Goal: Task Accomplishment & Management: Complete application form

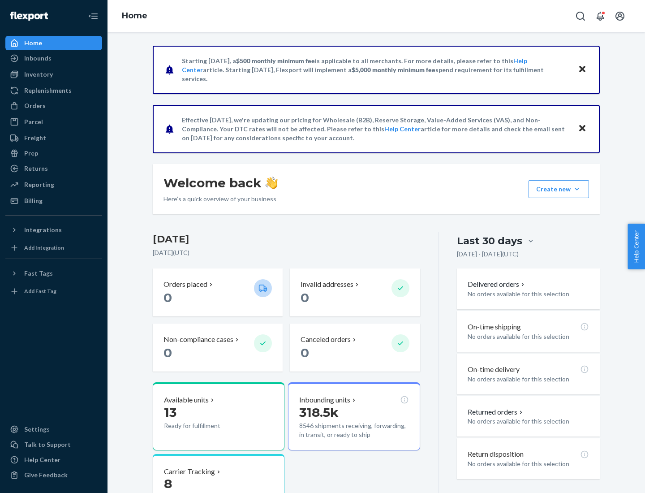
click at [577, 189] on button "Create new Create new inbound Create new order Create new product" at bounding box center [558, 189] width 60 height 18
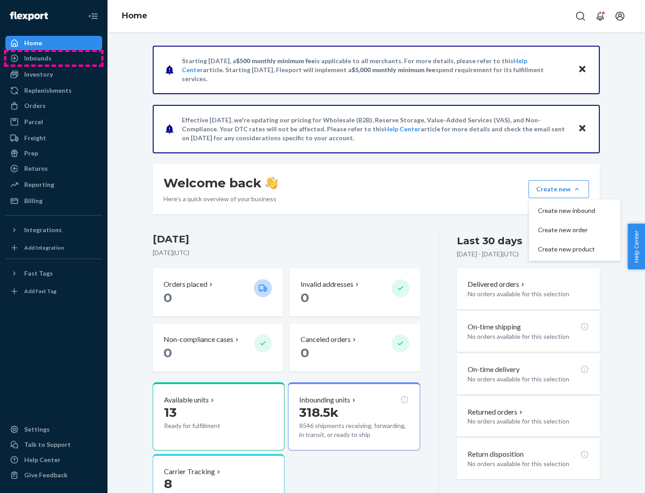
click at [54, 58] on div "Inbounds" at bounding box center [53, 58] width 95 height 13
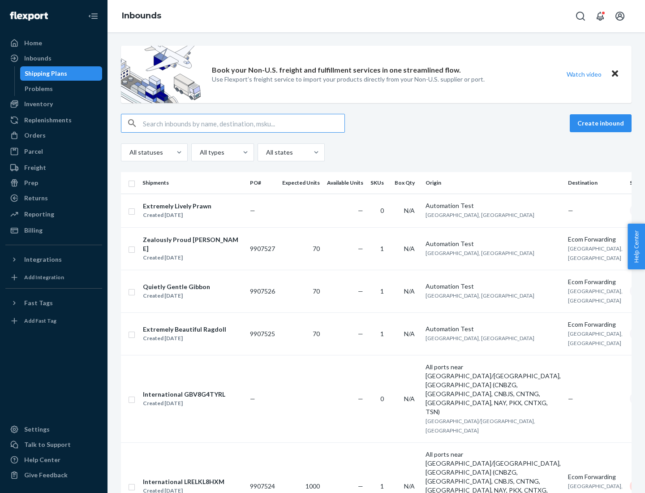
click at [602, 123] on button "Create inbound" at bounding box center [601, 123] width 62 height 18
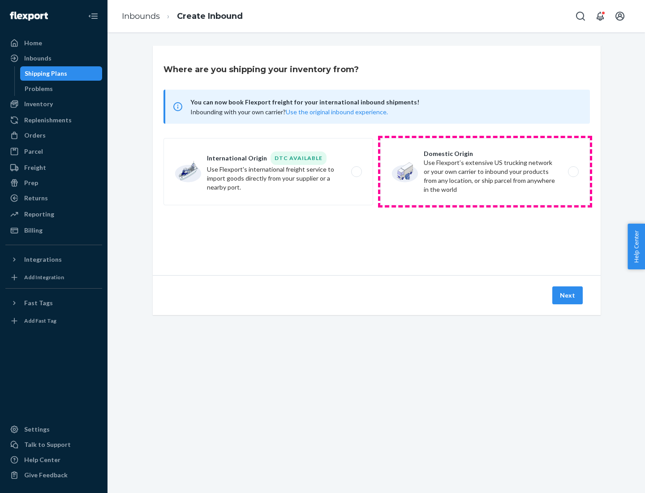
click at [485, 172] on label "Domestic Origin Use Flexport’s extensive US trucking network or your own carrie…" at bounding box center [485, 171] width 210 height 67
click at [573, 172] on input "Domestic Origin Use Flexport’s extensive US trucking network or your own carrie…" at bounding box center [576, 172] width 6 height 6
radio input "true"
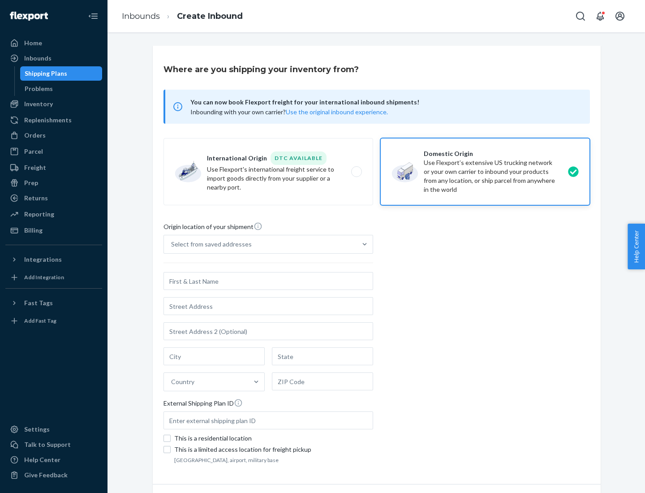
click at [260, 244] on div "Select from saved addresses" at bounding box center [260, 244] width 193 height 18
click at [172, 244] on input "Select from saved addresses" at bounding box center [171, 244] width 1 height 9
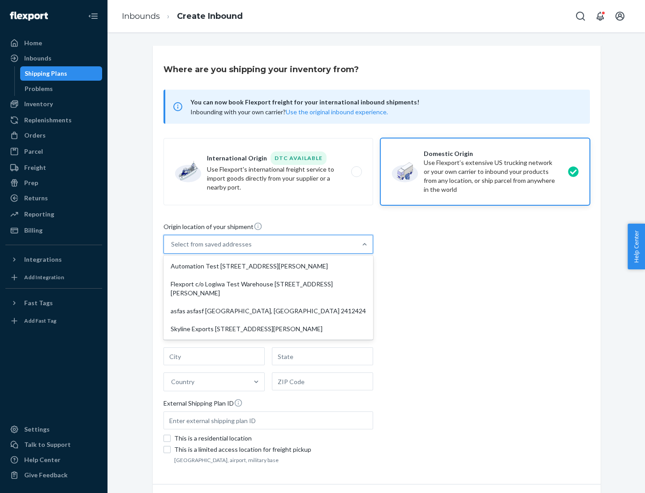
scroll to position [4, 0]
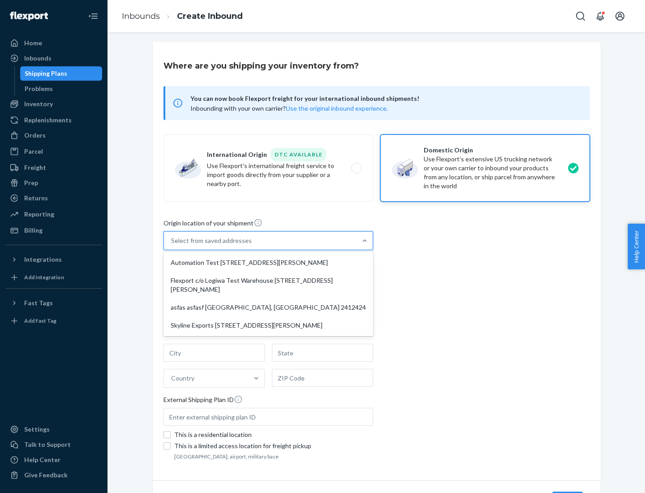
click at [268, 262] on div "Automation Test [STREET_ADDRESS][PERSON_NAME]" at bounding box center [268, 262] width 206 height 18
click at [172, 245] on input "option Automation Test [STREET_ADDRESS][PERSON_NAME] focused, 1 of 4. 4 results…" at bounding box center [171, 240] width 1 height 9
type input "Automation Test"
type input "9th Floor"
type input "[GEOGRAPHIC_DATA]"
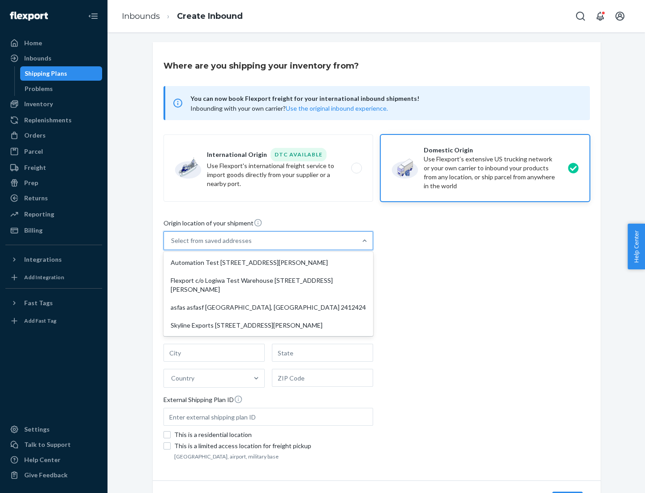
type input "CA"
type input "94104"
type input "[STREET_ADDRESS][PERSON_NAME]"
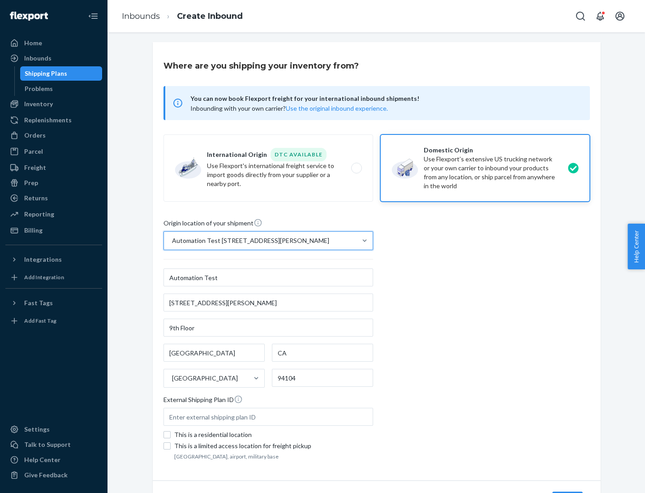
scroll to position [52, 0]
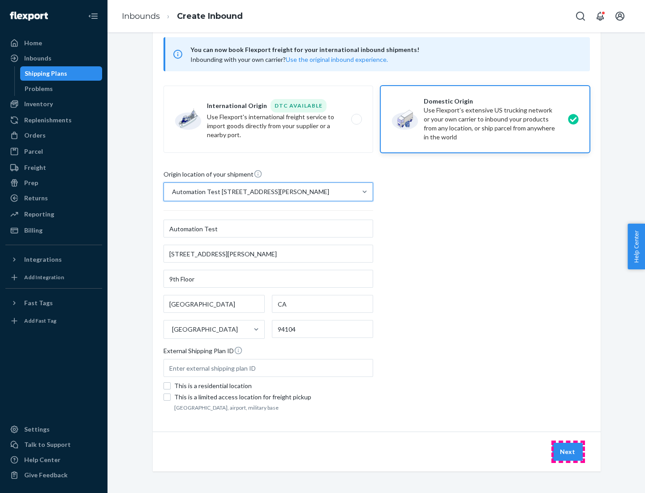
click at [568, 451] on button "Next" at bounding box center [567, 451] width 30 height 18
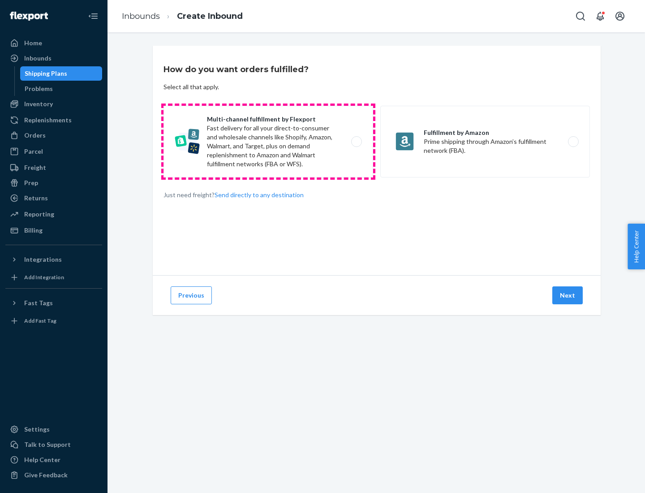
click at [268, 142] on label "Multi-channel fulfillment by Flexport Fast delivery for all your direct-to-cons…" at bounding box center [268, 142] width 210 height 72
click at [356, 142] on input "Multi-channel fulfillment by Flexport Fast delivery for all your direct-to-cons…" at bounding box center [359, 142] width 6 height 6
radio input "true"
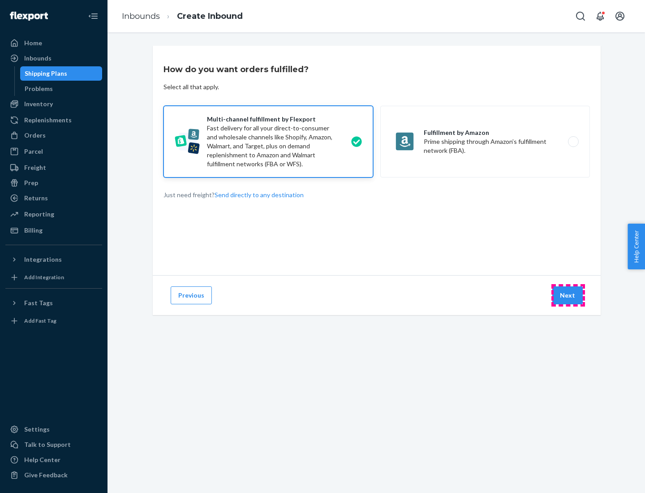
click at [568, 295] on button "Next" at bounding box center [567, 295] width 30 height 18
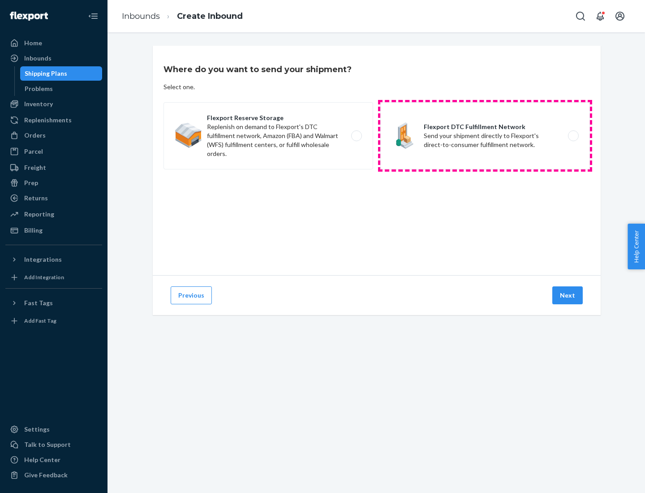
click at [485, 136] on label "Flexport DTC Fulfillment Network Send your shipment directly to Flexport's dire…" at bounding box center [485, 135] width 210 height 67
click at [573, 136] on input "Flexport DTC Fulfillment Network Send your shipment directly to Flexport's dire…" at bounding box center [576, 136] width 6 height 6
radio input "true"
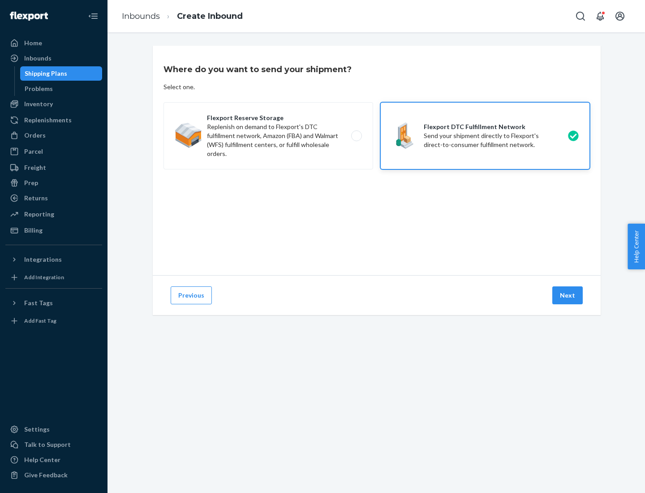
click at [568, 295] on button "Next" at bounding box center [567, 295] width 30 height 18
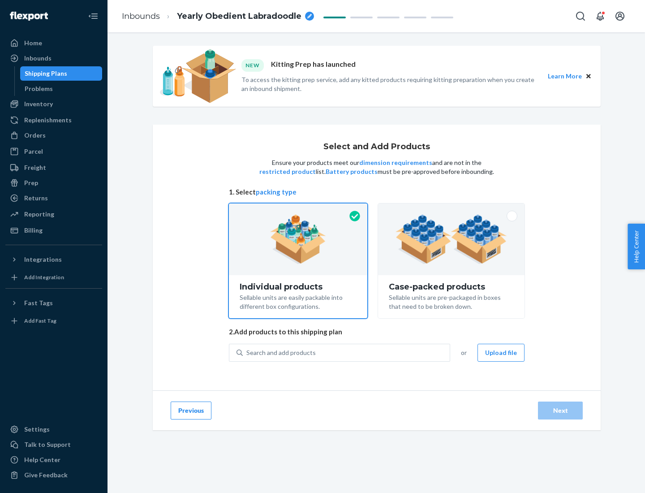
click at [451, 239] on img at bounding box center [451, 239] width 112 height 49
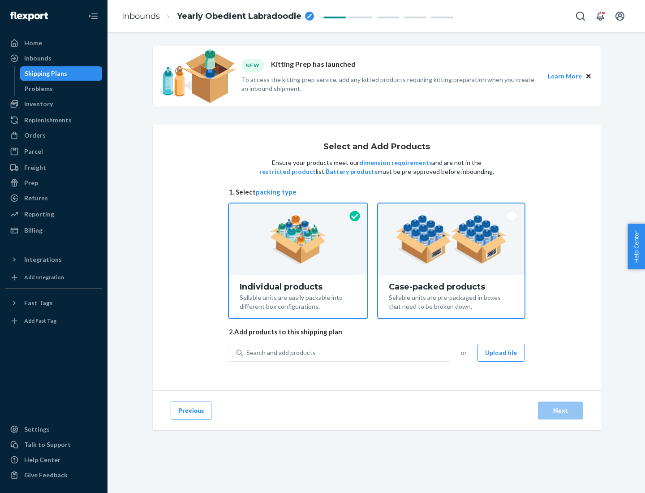
click at [451, 209] on input "Case-packed products Sellable units are pre-packaged in boxes that need to be b…" at bounding box center [451, 206] width 6 height 6
radio input "true"
radio input "false"
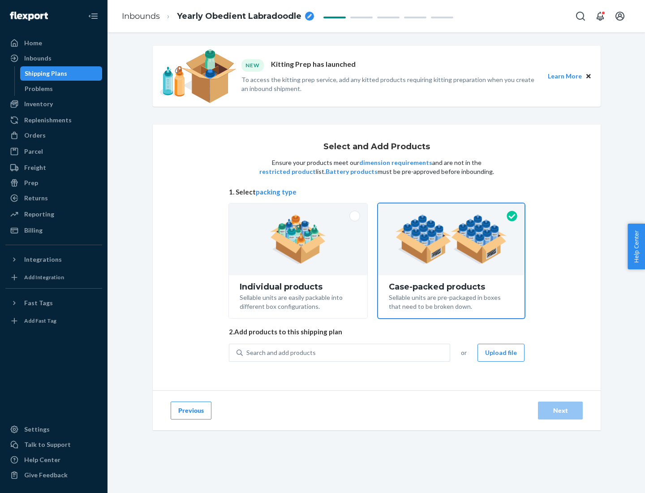
click at [347, 352] on div "Search and add products" at bounding box center [346, 352] width 207 height 16
click at [247, 352] on input "Search and add products" at bounding box center [246, 352] width 1 height 9
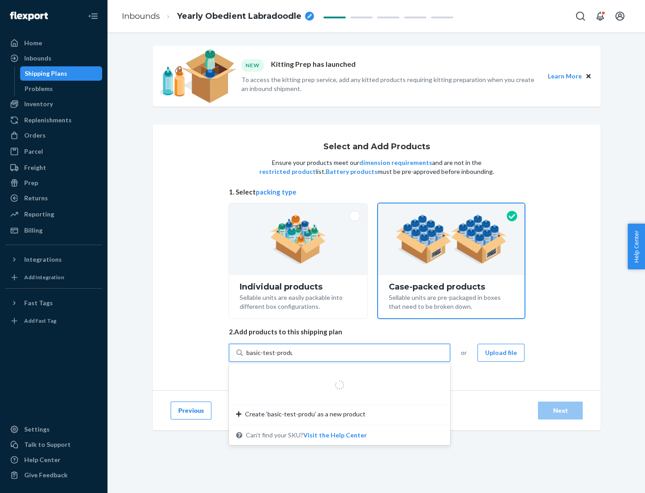
type input "basic-test-product-1"
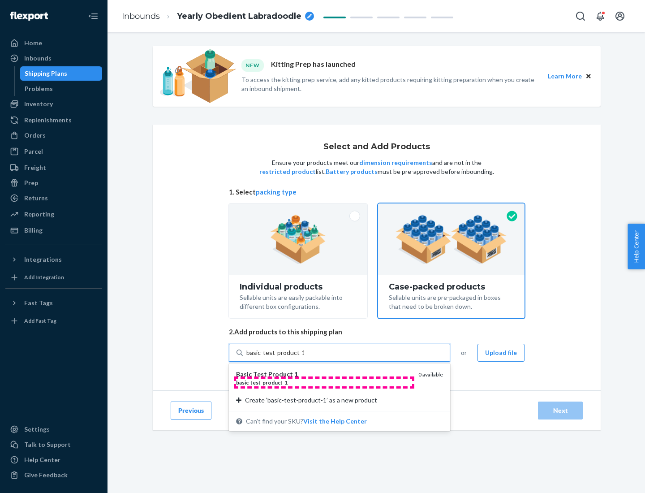
click at [324, 382] on div "basic - test - product - 1" at bounding box center [323, 382] width 175 height 8
click at [304, 357] on input "basic-test-product-1" at bounding box center [274, 352] width 57 height 9
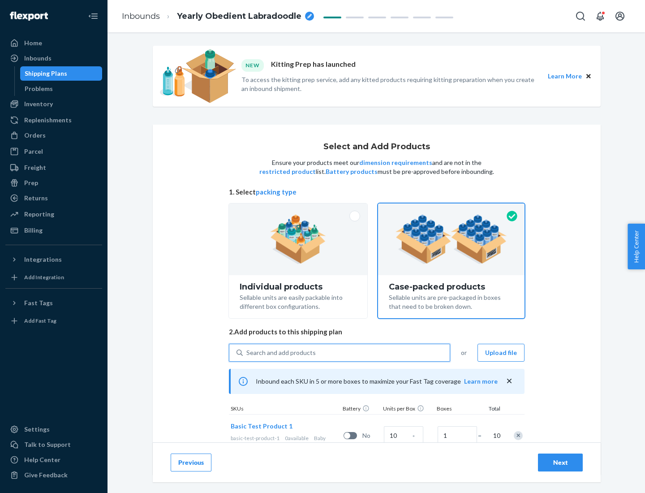
scroll to position [32, 0]
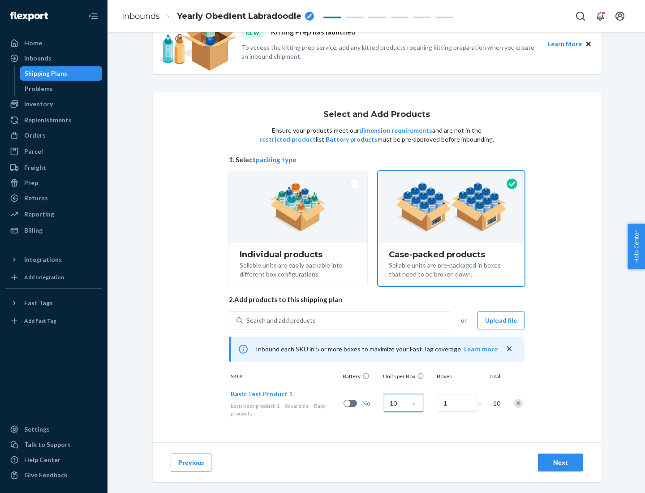
type input "10"
type input "7"
click at [560, 462] on div "Next" at bounding box center [560, 462] width 30 height 9
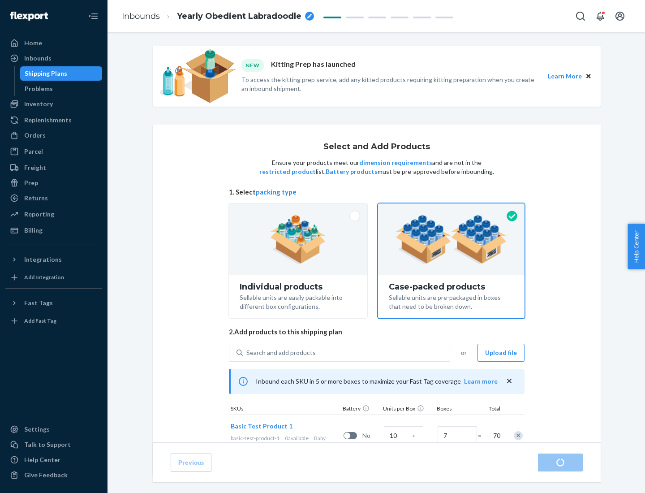
radio input "true"
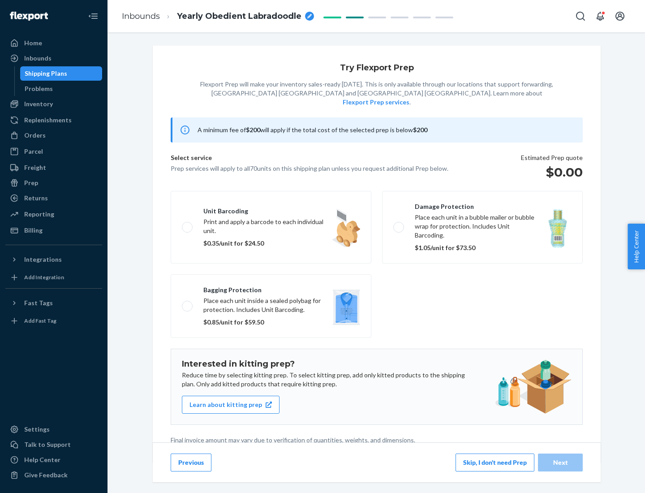
scroll to position [2, 0]
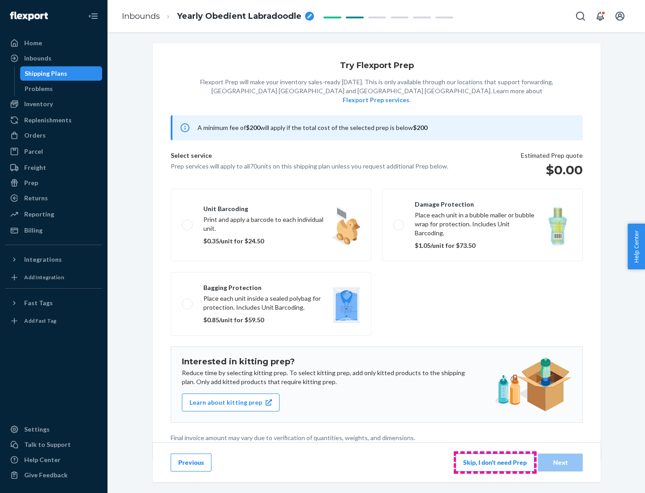
click at [495, 462] on button "Skip, I don't need Prep" at bounding box center [494, 462] width 79 height 18
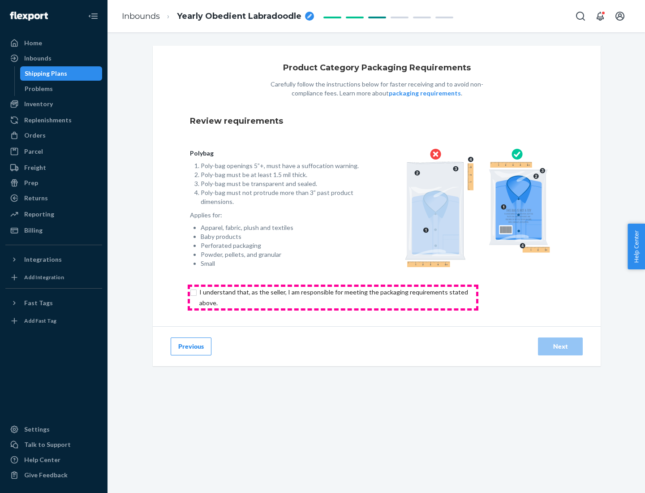
click at [333, 297] on input "checkbox" at bounding box center [339, 297] width 298 height 21
checkbox input "true"
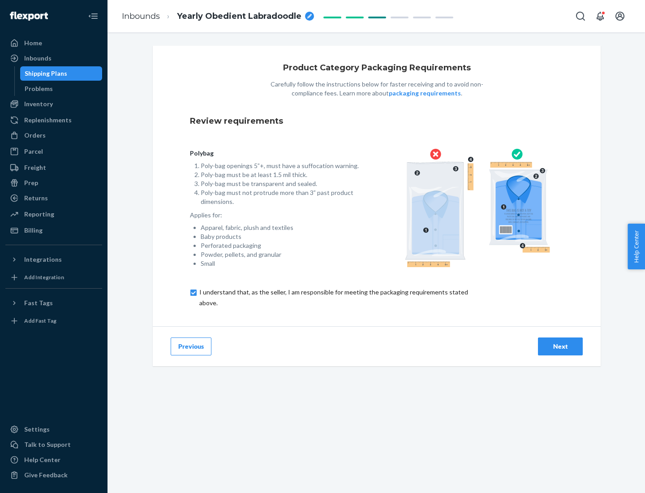
click at [560, 346] on div "Next" at bounding box center [560, 346] width 30 height 9
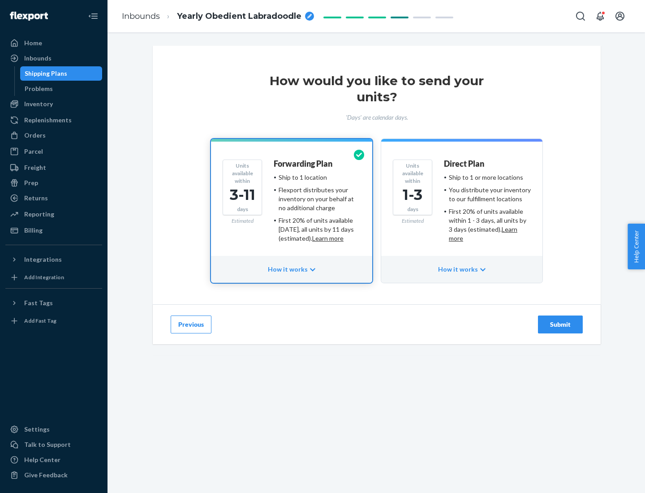
click at [462, 204] on ul "Ship to 1 or more locations You distribute your inventory to our fulfillment lo…" at bounding box center [487, 208] width 87 height 70
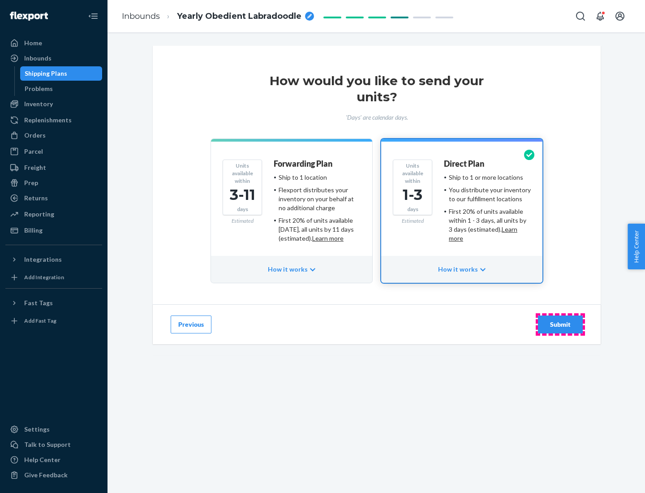
click at [560, 324] on div "Submit" at bounding box center [560, 324] width 30 height 9
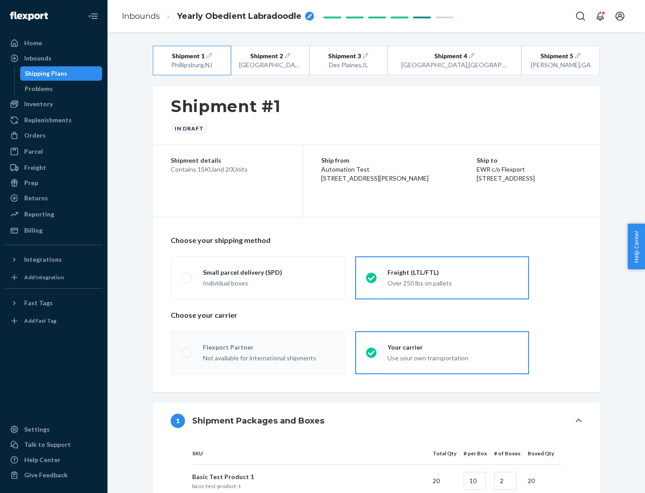
radio input "true"
radio input "false"
radio input "true"
radio input "false"
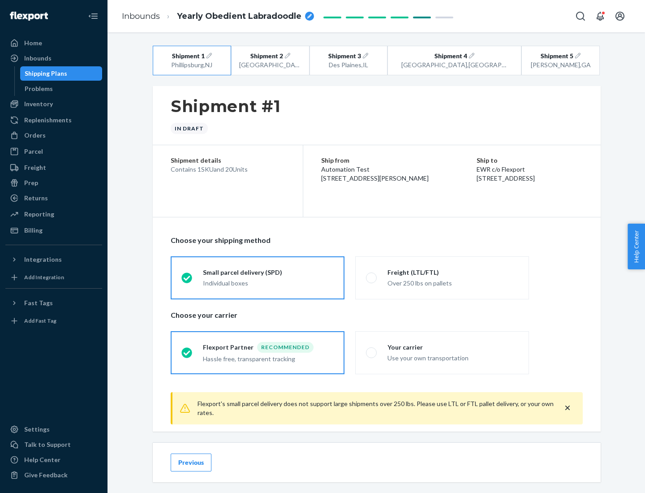
scroll to position [10, 0]
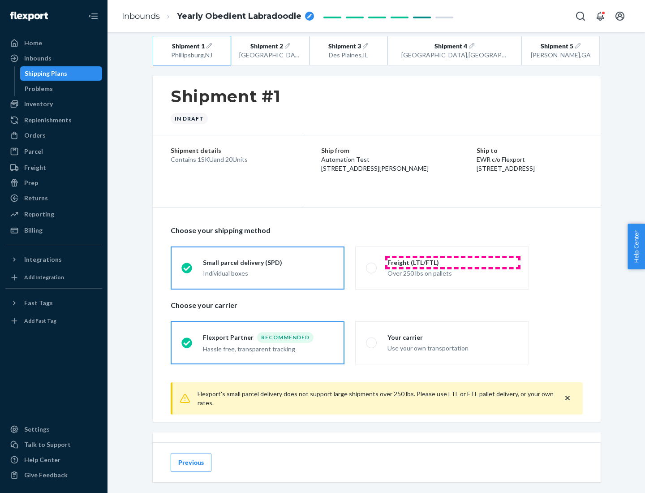
click at [453, 262] on div "Freight (LTL/FTL)" at bounding box center [452, 262] width 131 height 9
click at [372, 265] on input "Freight (LTL/FTL) Over 250 lbs on pallets" at bounding box center [369, 268] width 6 height 6
radio input "true"
radio input "false"
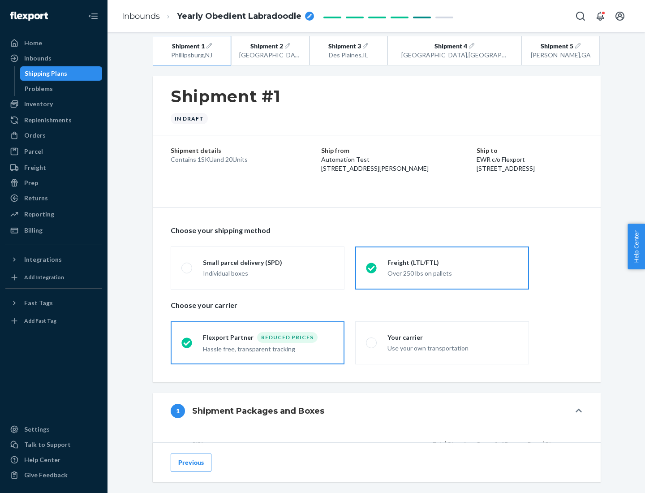
scroll to position [85, 0]
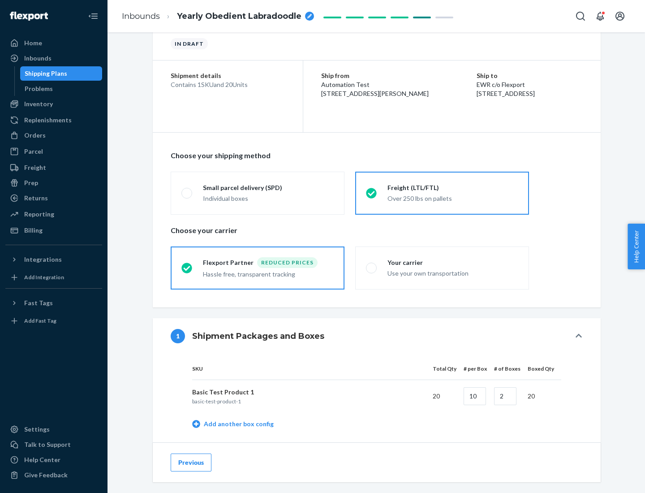
click at [453, 262] on div "Your carrier" at bounding box center [452, 262] width 131 height 9
click at [372, 265] on input "Your carrier Use your own transportation" at bounding box center [369, 268] width 6 height 6
radio input "true"
radio input "false"
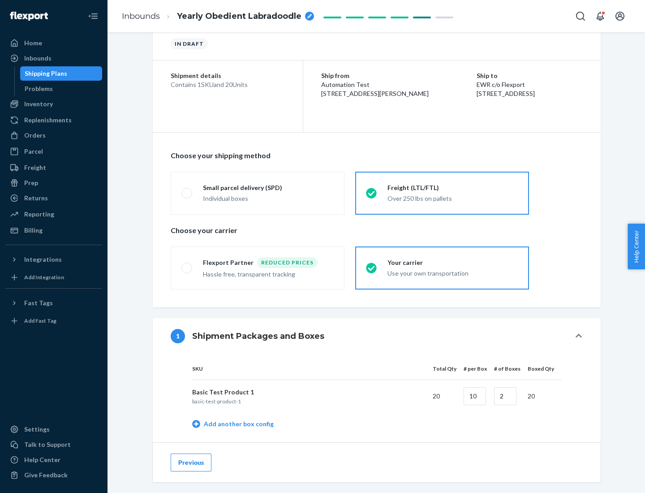
scroll to position [283, 0]
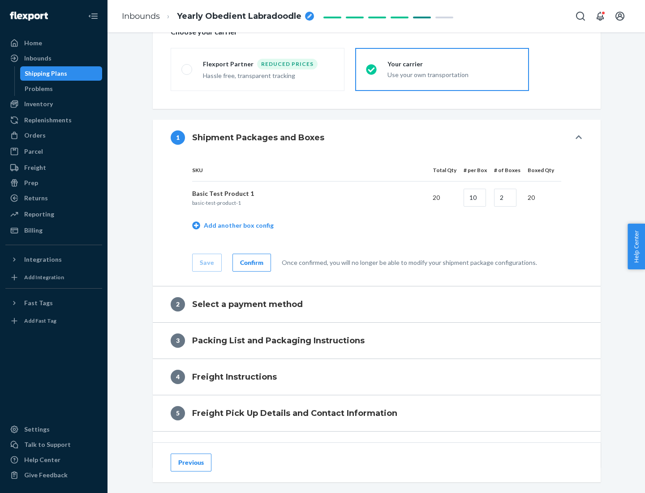
click at [250, 262] on div "Confirm" at bounding box center [251, 262] width 23 height 9
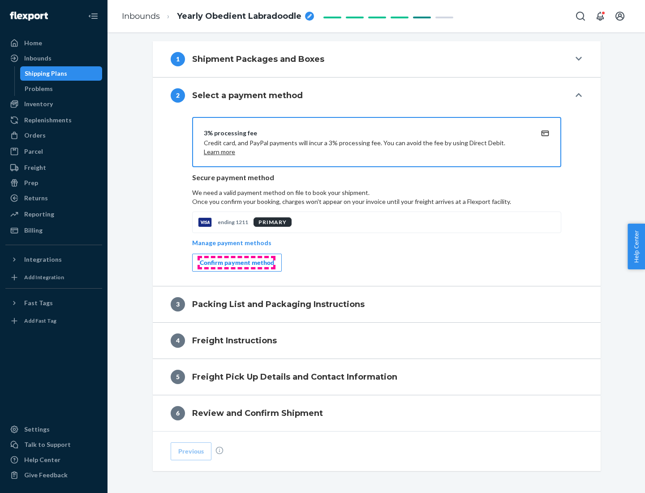
click at [236, 262] on div "Confirm payment method" at bounding box center [237, 262] width 74 height 9
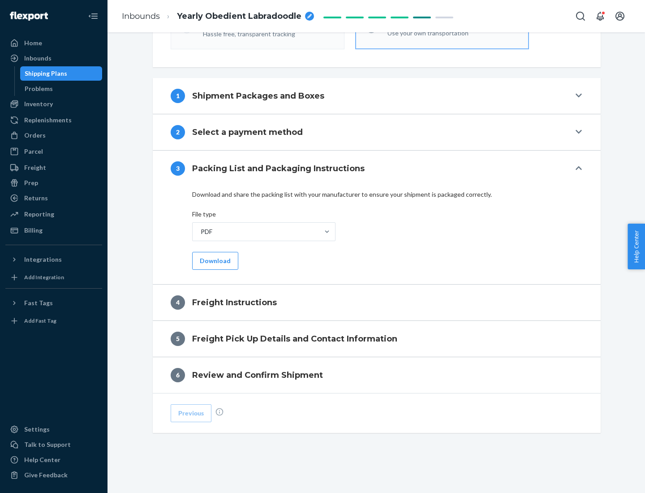
scroll to position [323, 0]
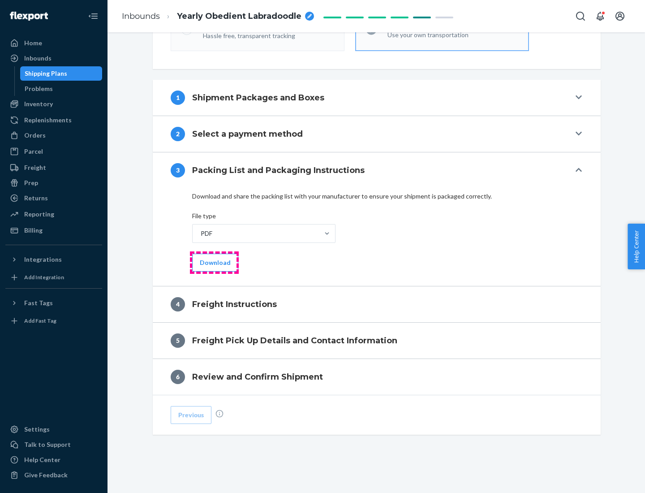
click at [214, 262] on button "Download" at bounding box center [215, 262] width 46 height 18
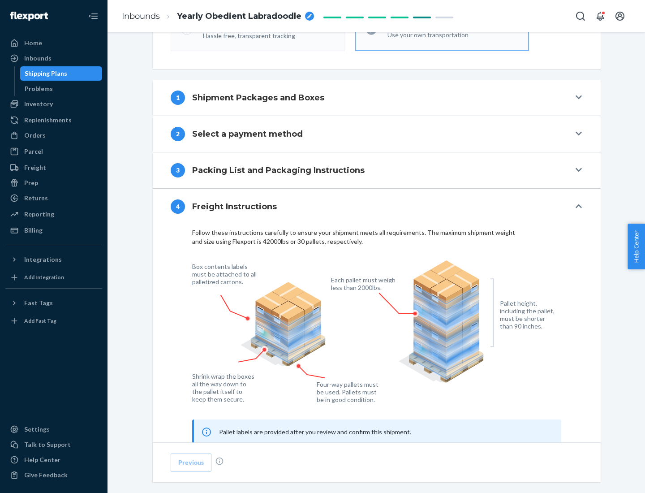
scroll to position [541, 0]
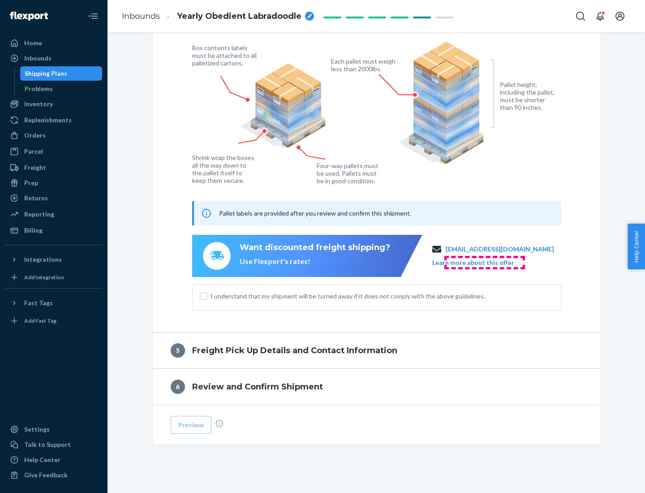
click at [484, 262] on button "Learn more about this offer" at bounding box center [473, 262] width 82 height 9
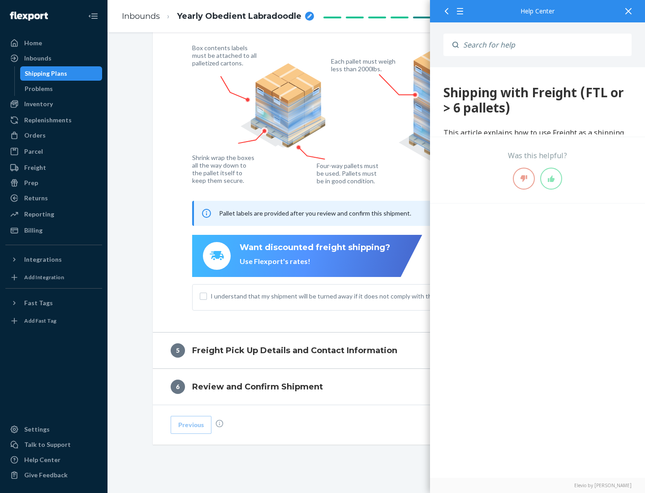
scroll to position [0, 0]
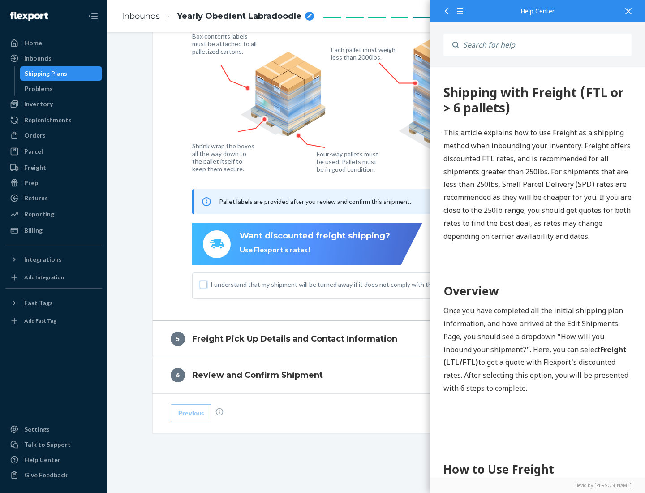
click at [203, 284] on input "I understand that my shipment will be turned away if it does not comply with th…" at bounding box center [203, 284] width 7 height 7
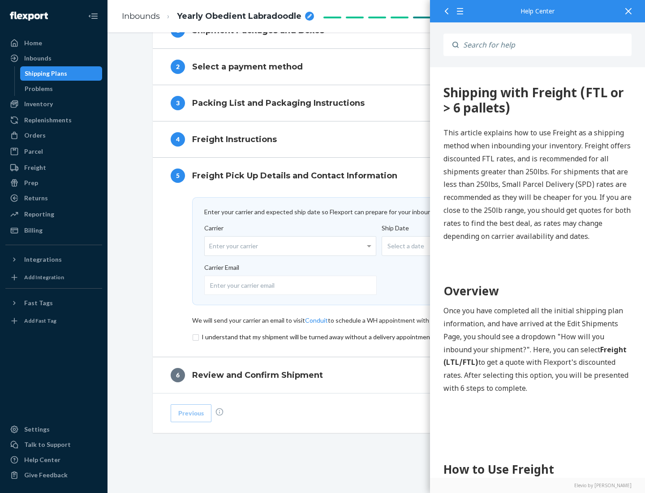
scroll to position [390, 0]
click at [377, 336] on input "checkbox" at bounding box center [376, 336] width 369 height 11
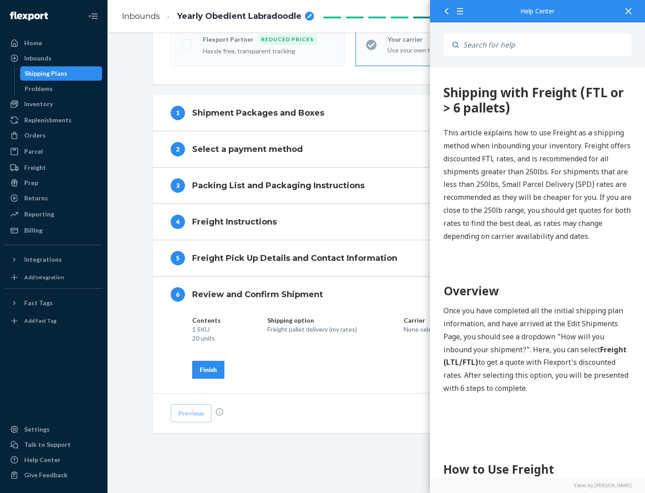
scroll to position [308, 0]
click at [208, 369] on div "Finish" at bounding box center [208, 369] width 17 height 9
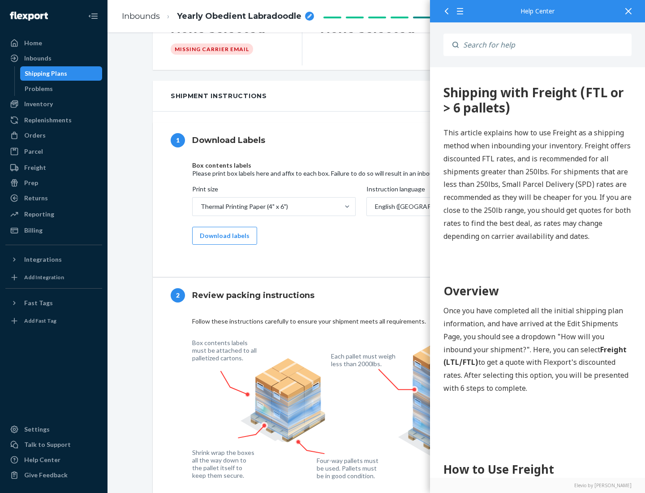
scroll to position [0, 0]
